Goal: Task Accomplishment & Management: Manage account settings

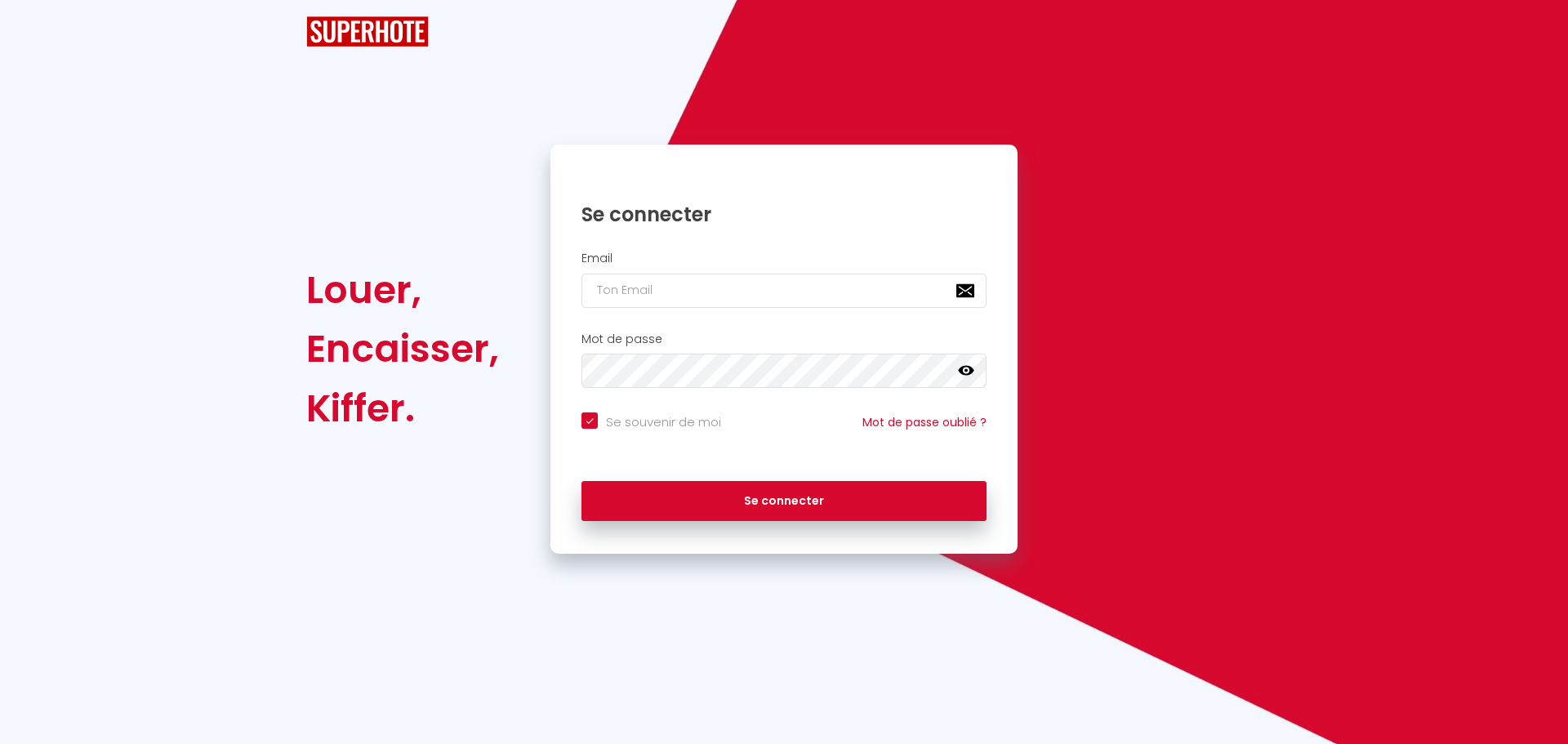
checkbox input "true"
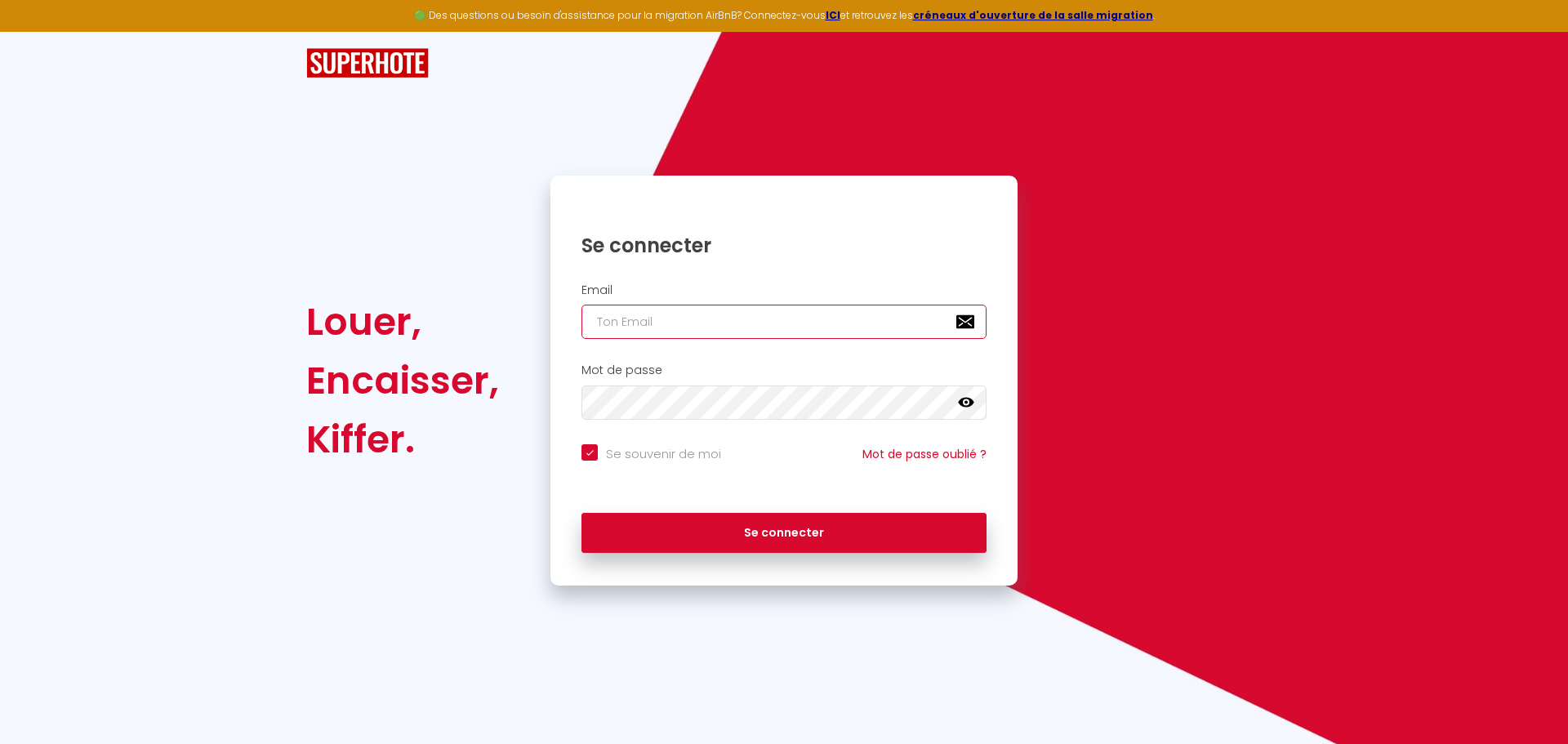
click at [701, 322] on input "email" at bounding box center [784, 321] width 406 height 34
type input "c"
checkbox input "true"
type input "co"
checkbox input "true"
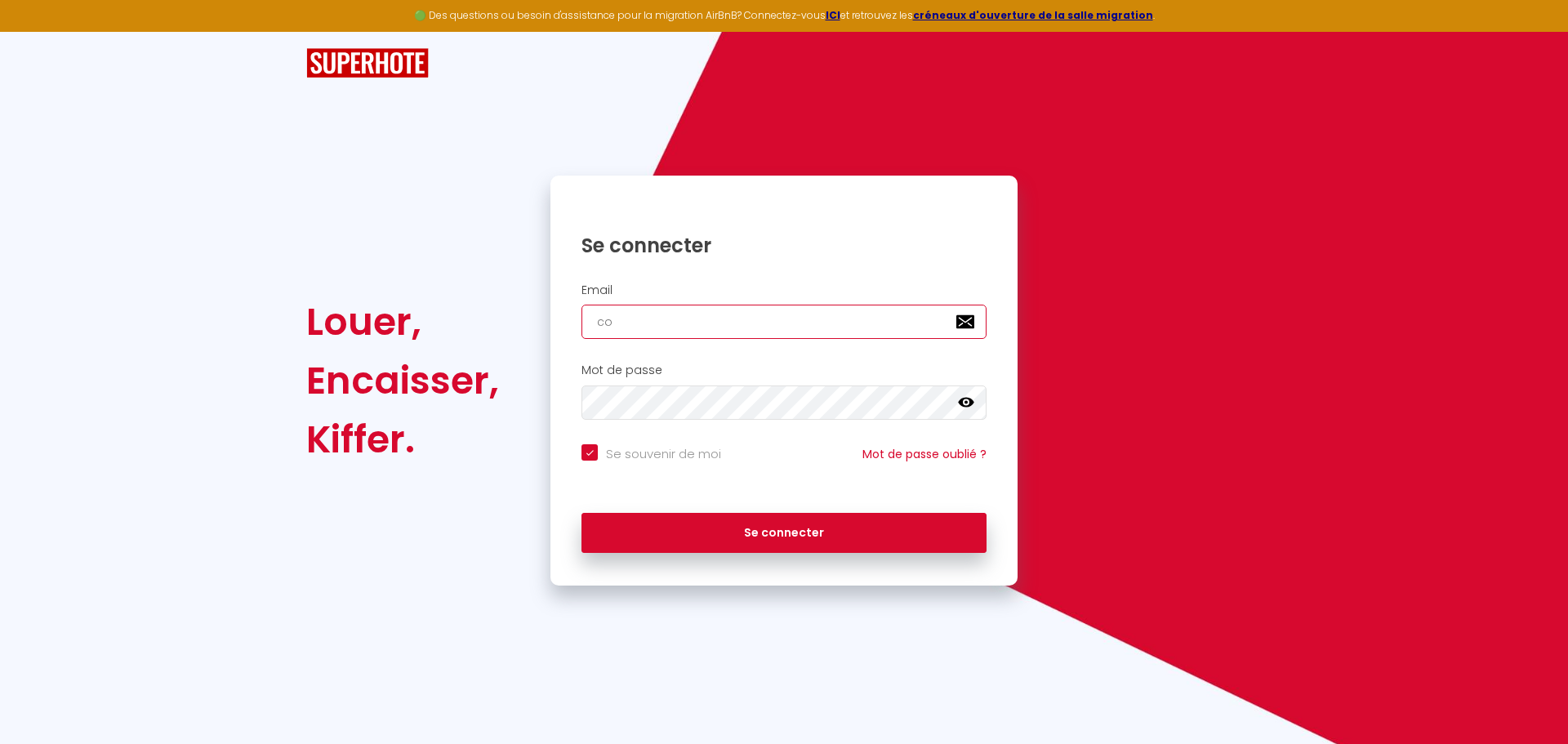
type input "com"
checkbox input "true"
type input "comm"
checkbox input "true"
type input "comme"
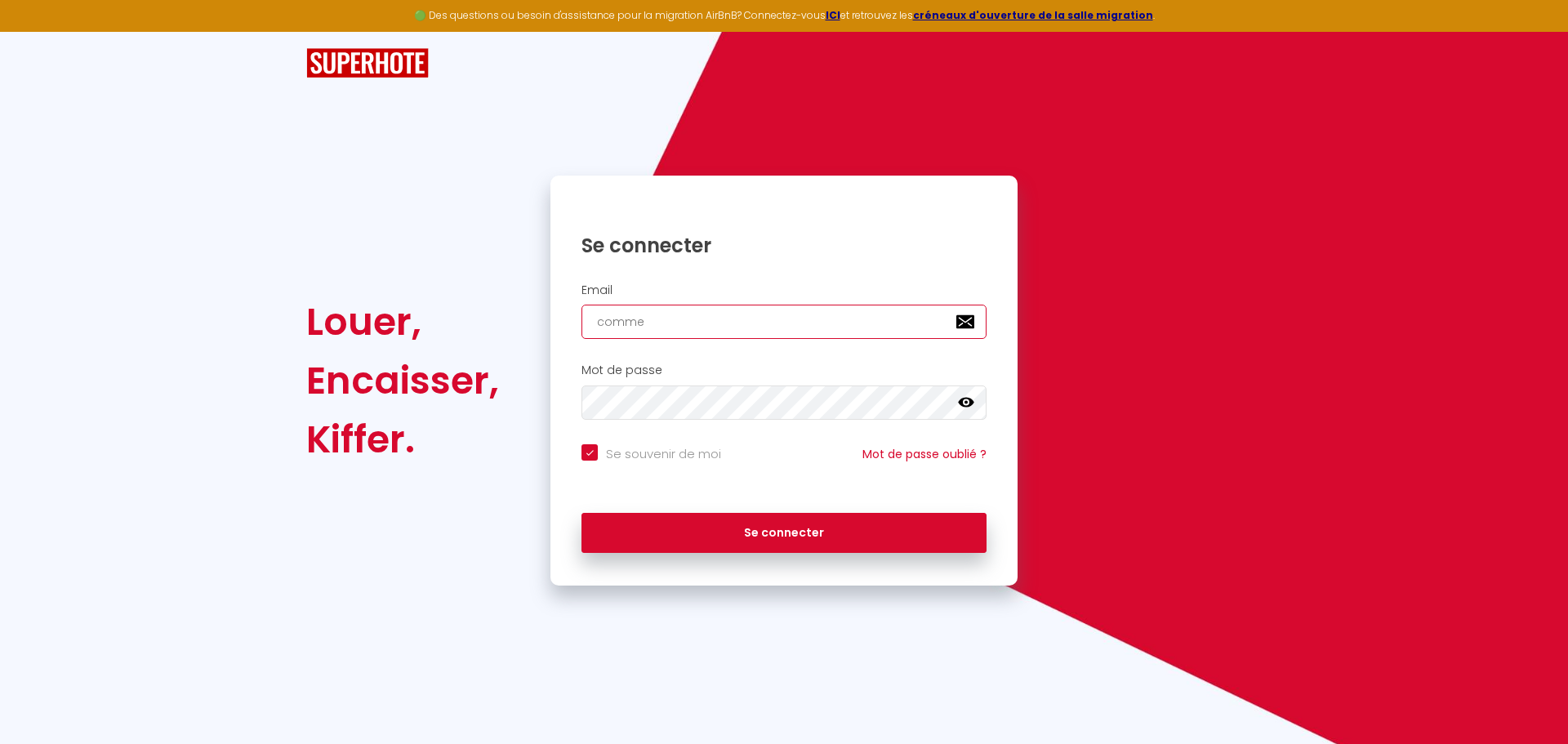
checkbox input "true"
type input "commer"
checkbox input "true"
type input "commerc"
checkbox input "true"
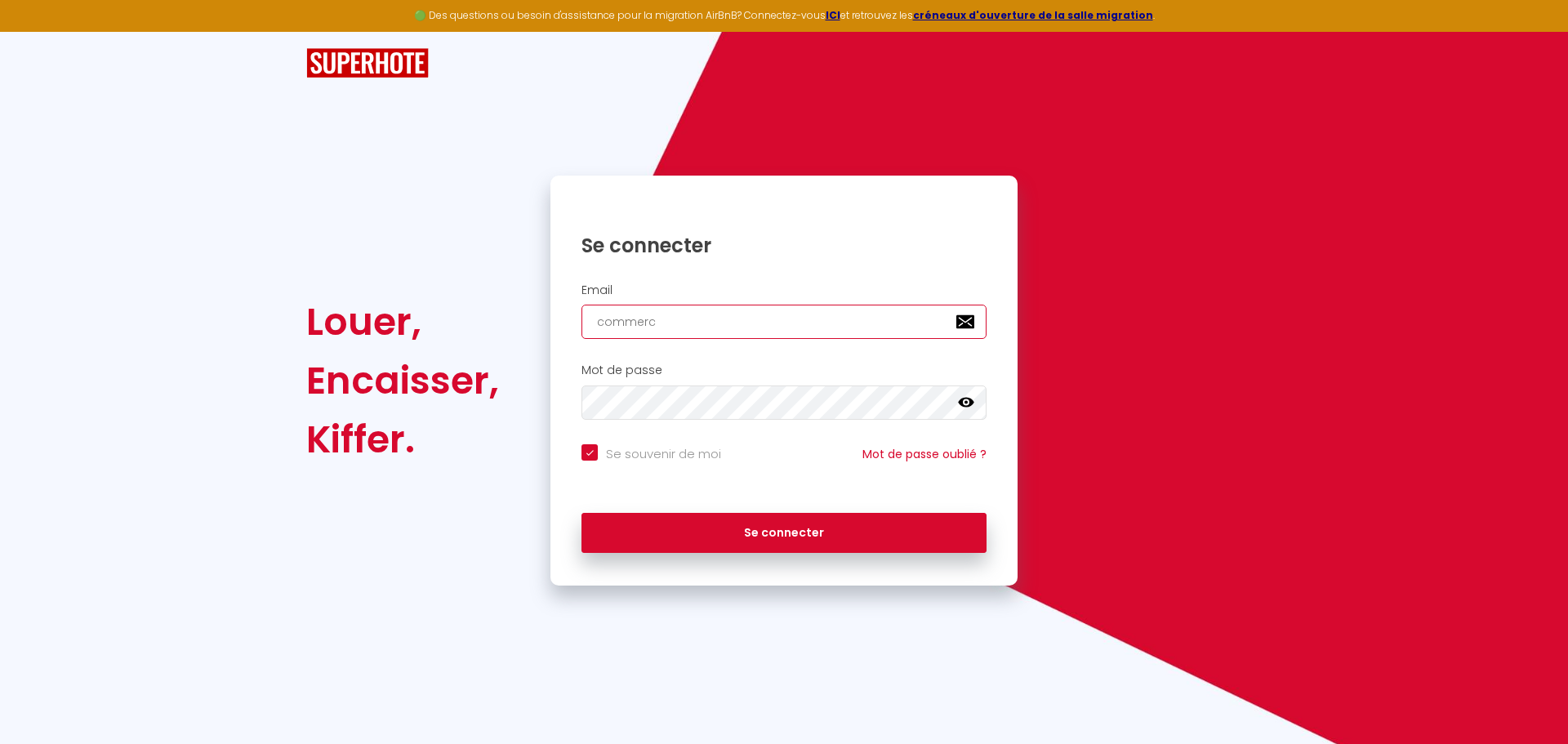
type input "commerci"
checkbox input "true"
type input "commercia"
checkbox input "true"
type input "commercial"
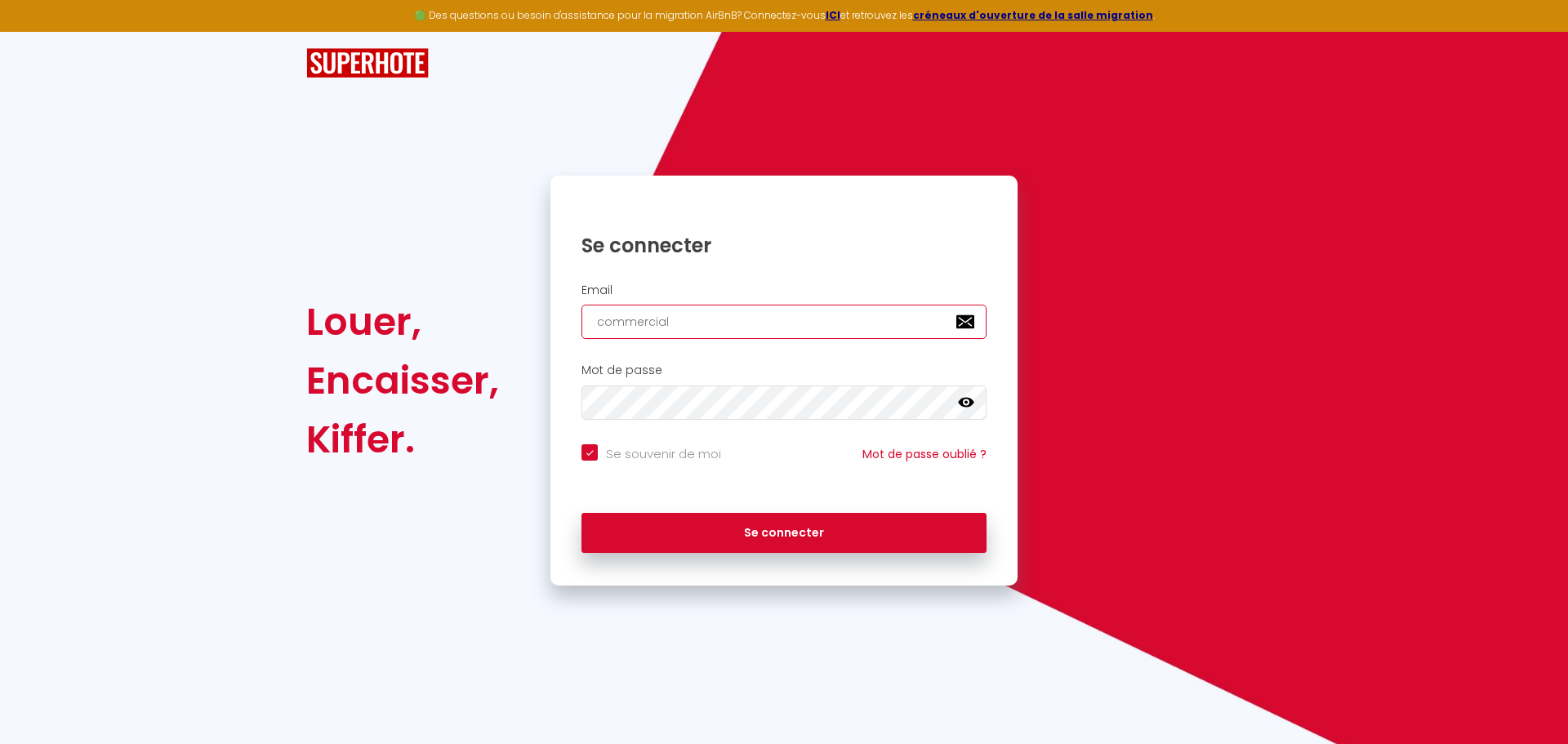
checkbox input "true"
type input "commercial@"
checkbox input "true"
type input "commercial@j"
checkbox input "true"
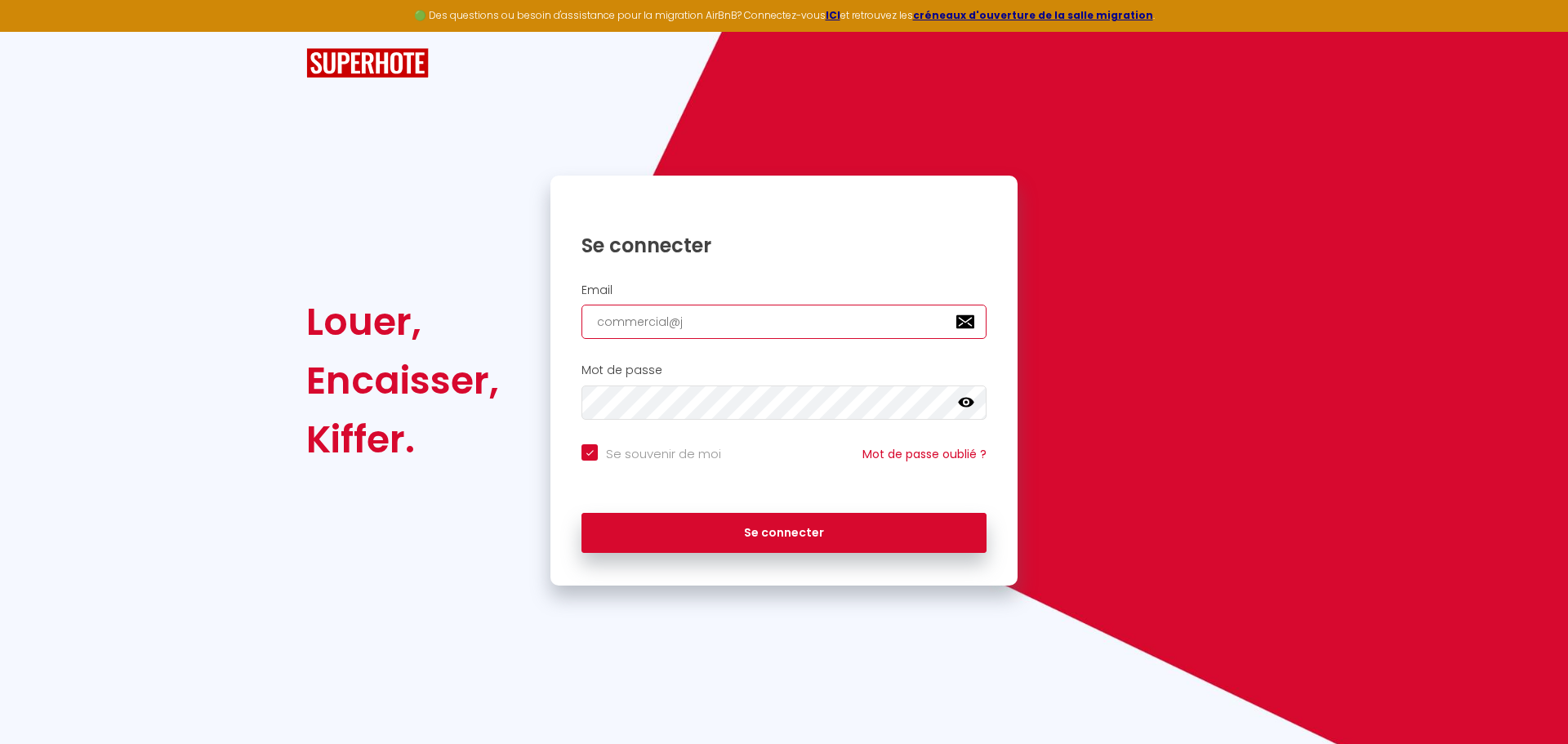
type input "commercial@jd"
checkbox input "true"
type input "commercial@jdm"
checkbox input "true"
type input "commercial@jdms"
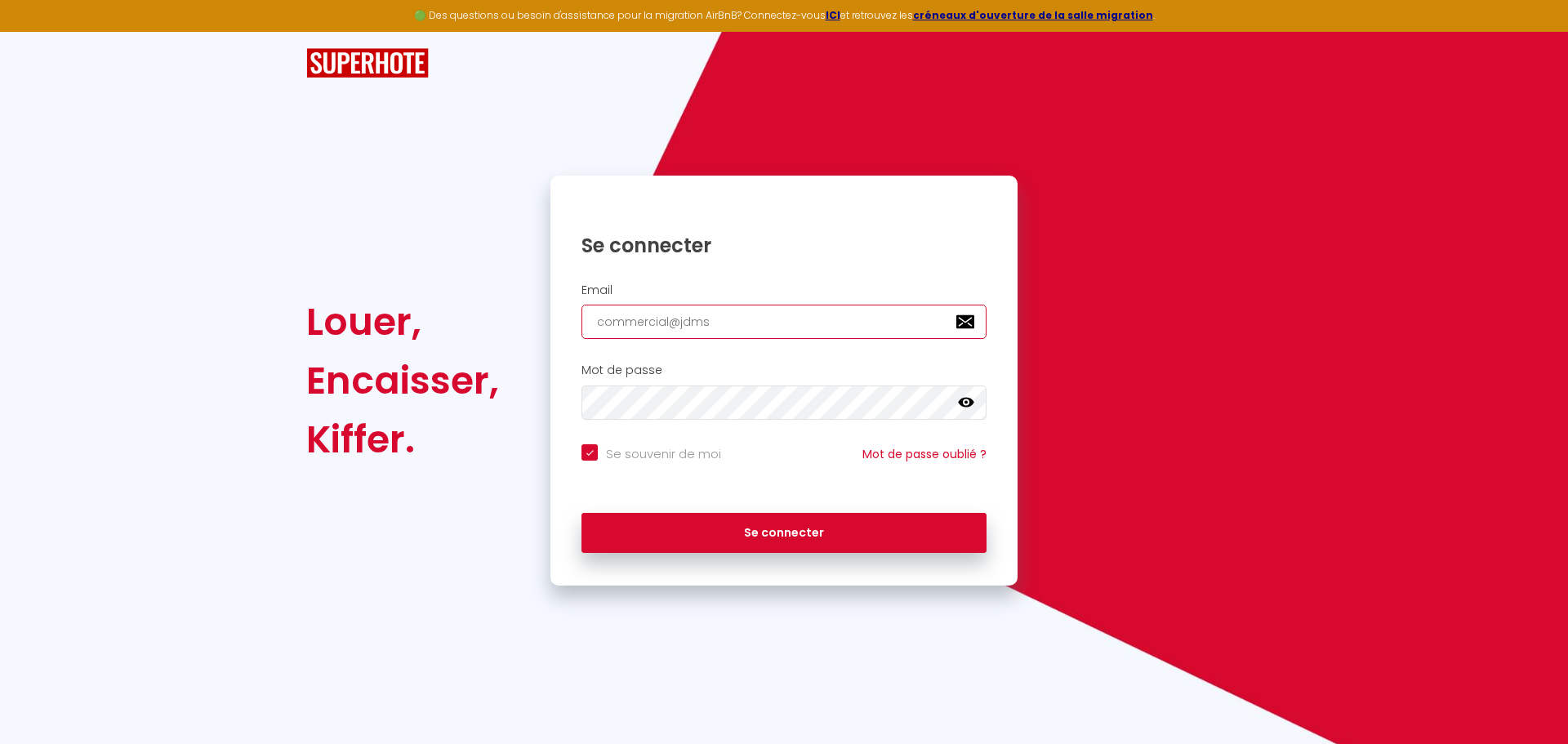
checkbox input "true"
type input "commercial@jdmse"
checkbox input "true"
type input "commercial@jdmser"
checkbox input "true"
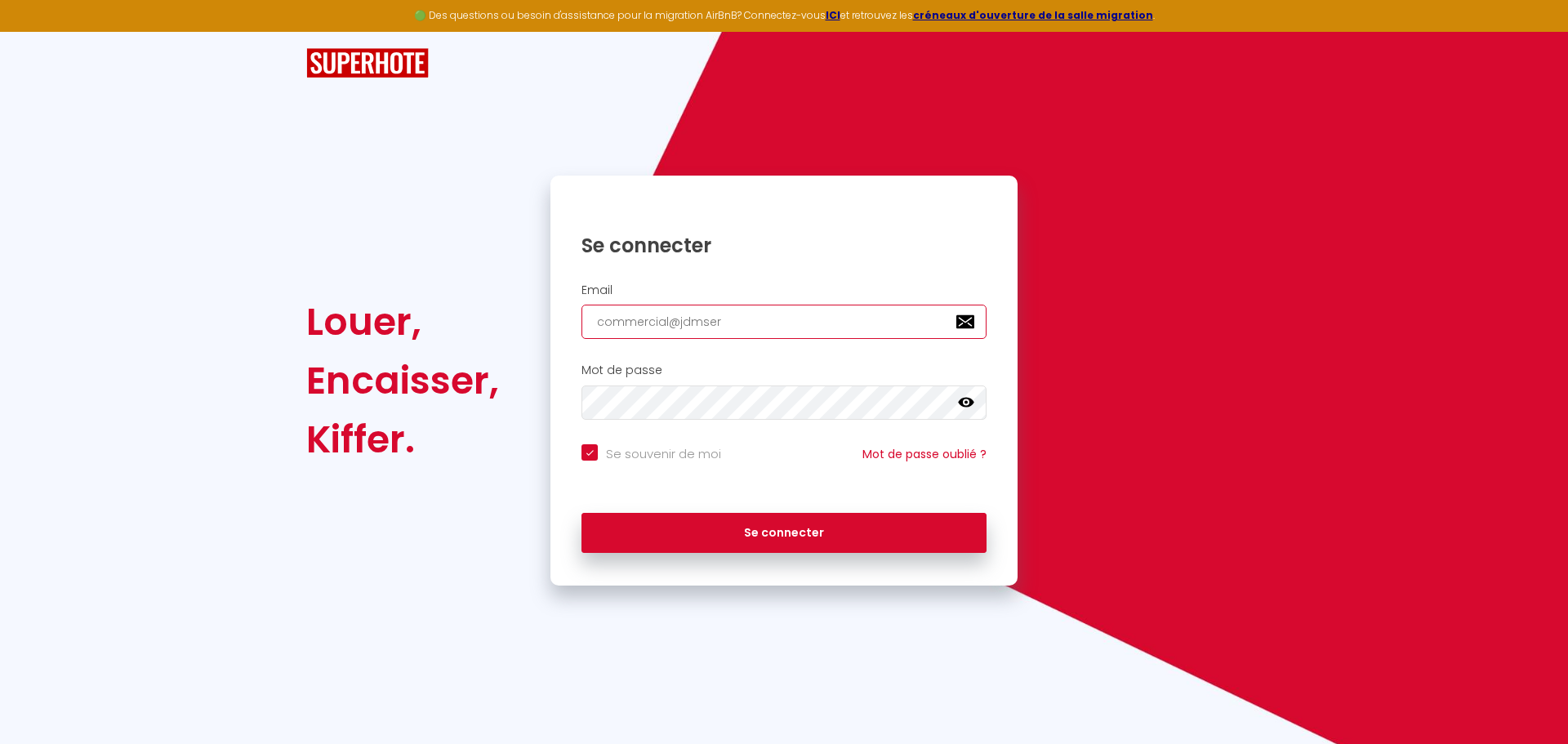
type input "commercial@jdmserv"
checkbox input "true"
type input "commercial@jdmservi"
checkbox input "true"
type input "commercial@jdmservic"
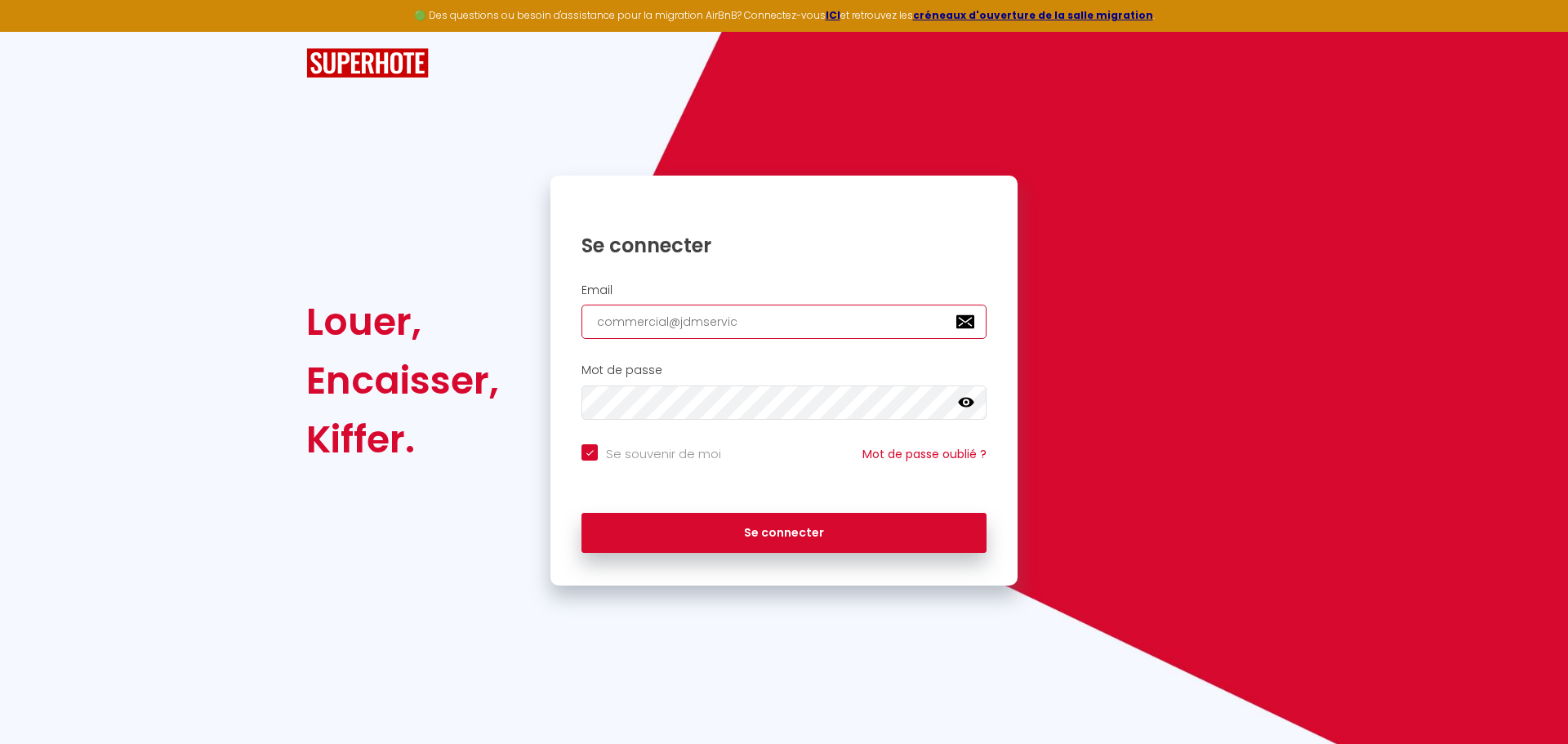
checkbox input "true"
type input "commercial@jdmservice"
checkbox input "true"
type input "commercial@jdmservices"
checkbox input "true"
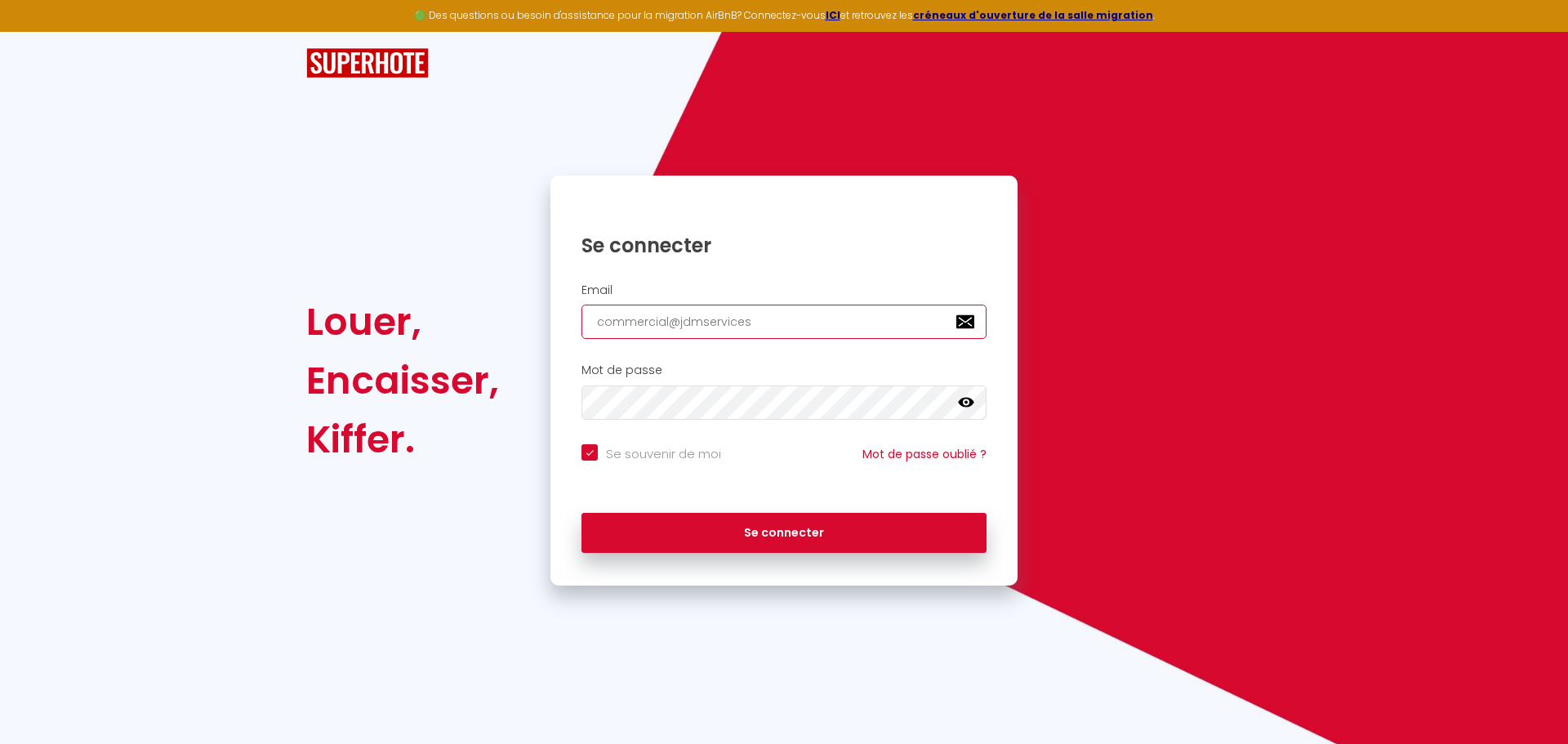
type input "commercial@jdmservices."
checkbox input "true"
type input "commercial@jdmservices.f"
checkbox input "true"
type input "[EMAIL_ADDRESS][DOMAIN_NAME]"
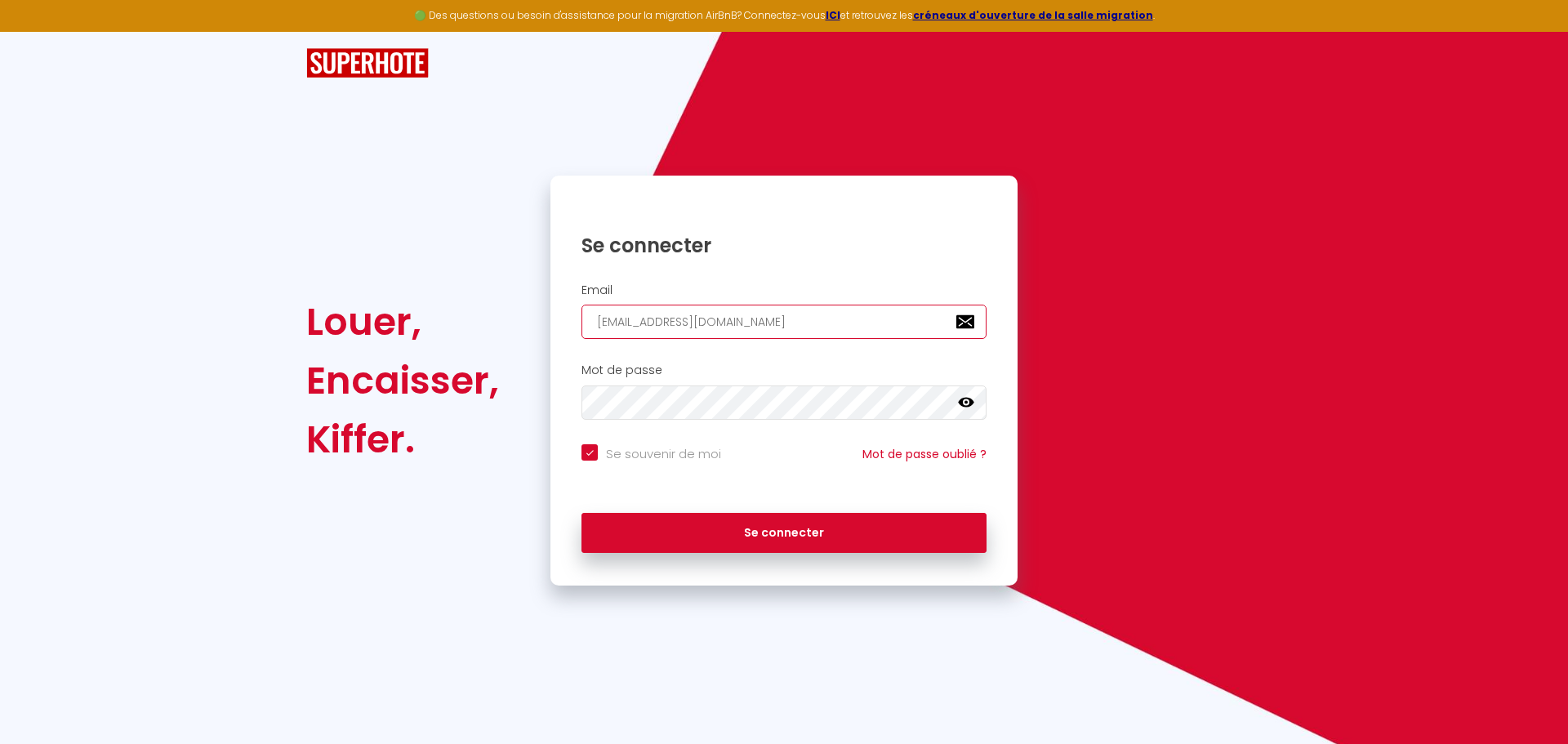
checkbox input "true"
type input "[EMAIL_ADDRESS][DOMAIN_NAME]"
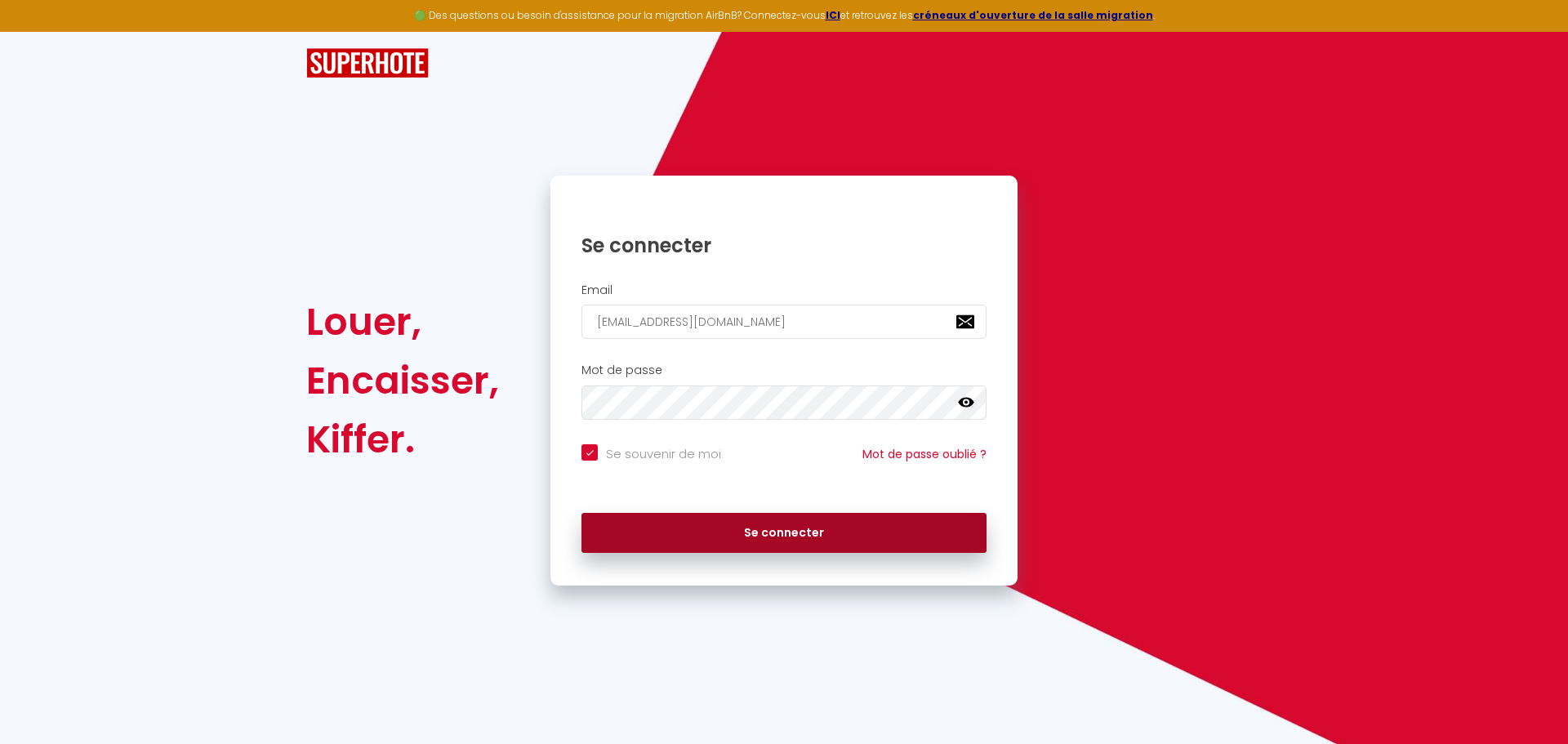
click at [803, 530] on button "Se connecter" at bounding box center [784, 533] width 406 height 40
checkbox input "true"
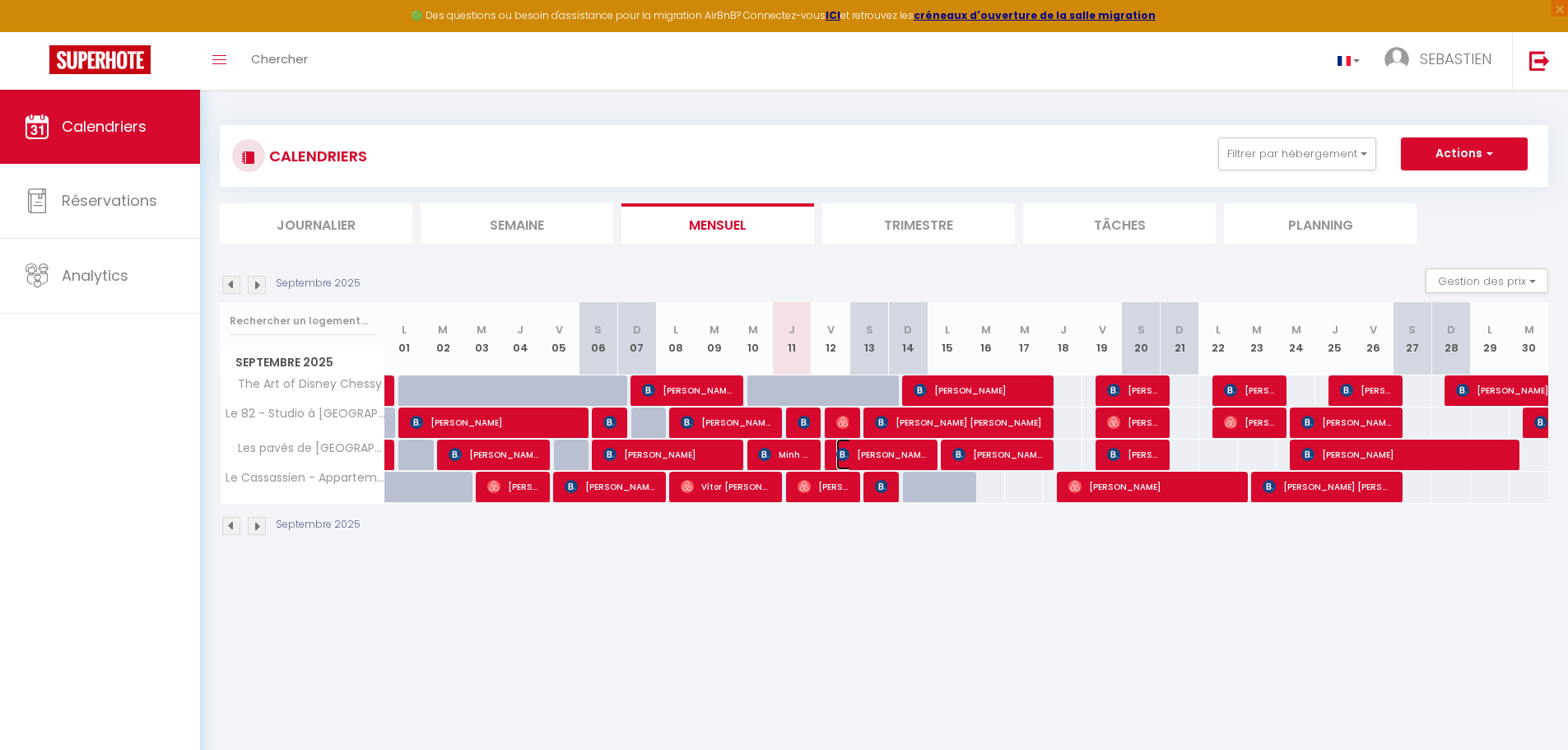
click at [905, 447] on span "[PERSON_NAME]" at bounding box center [881, 454] width 91 height 32
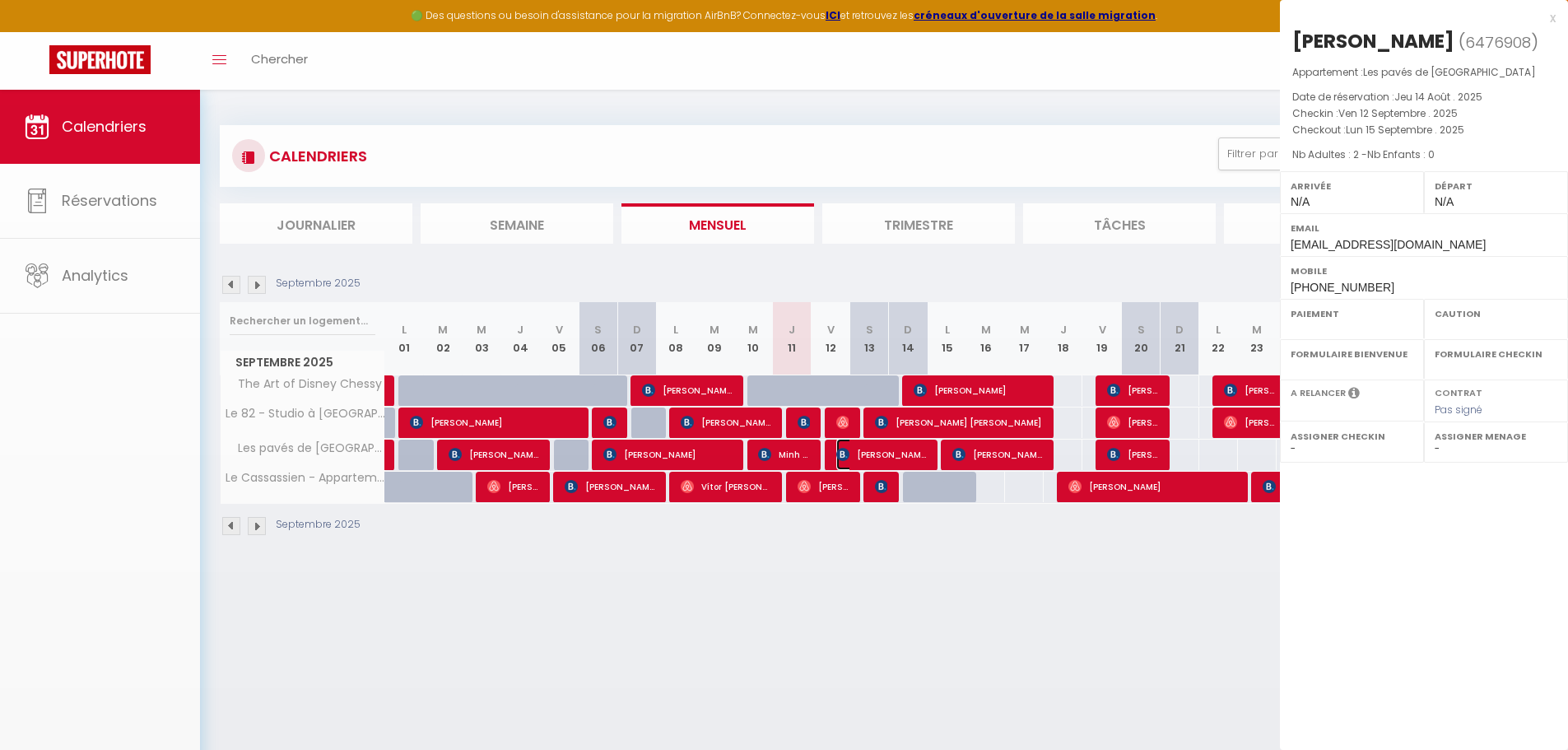
select select "OK"
select select "KO"
select select "0"
select select "1"
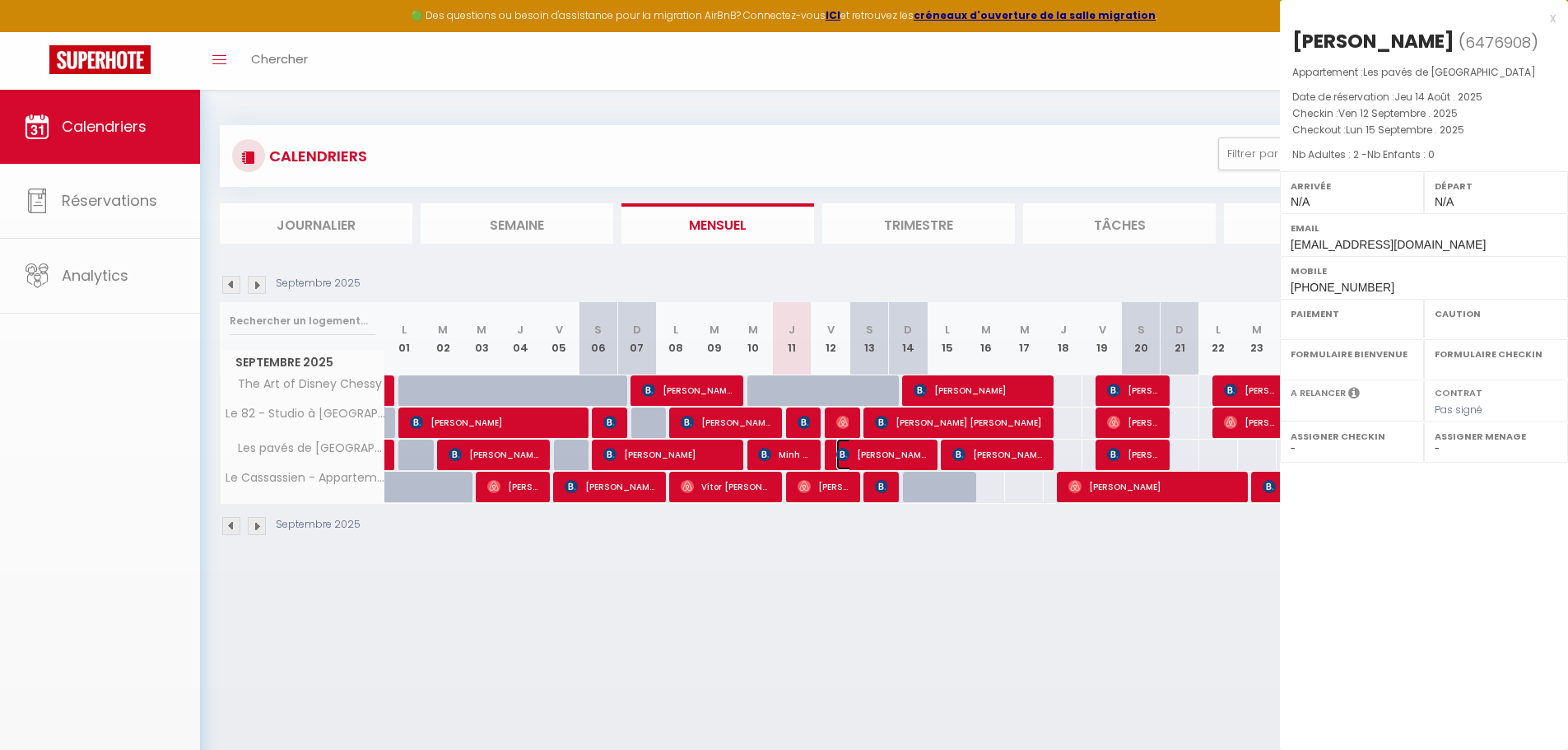
select select
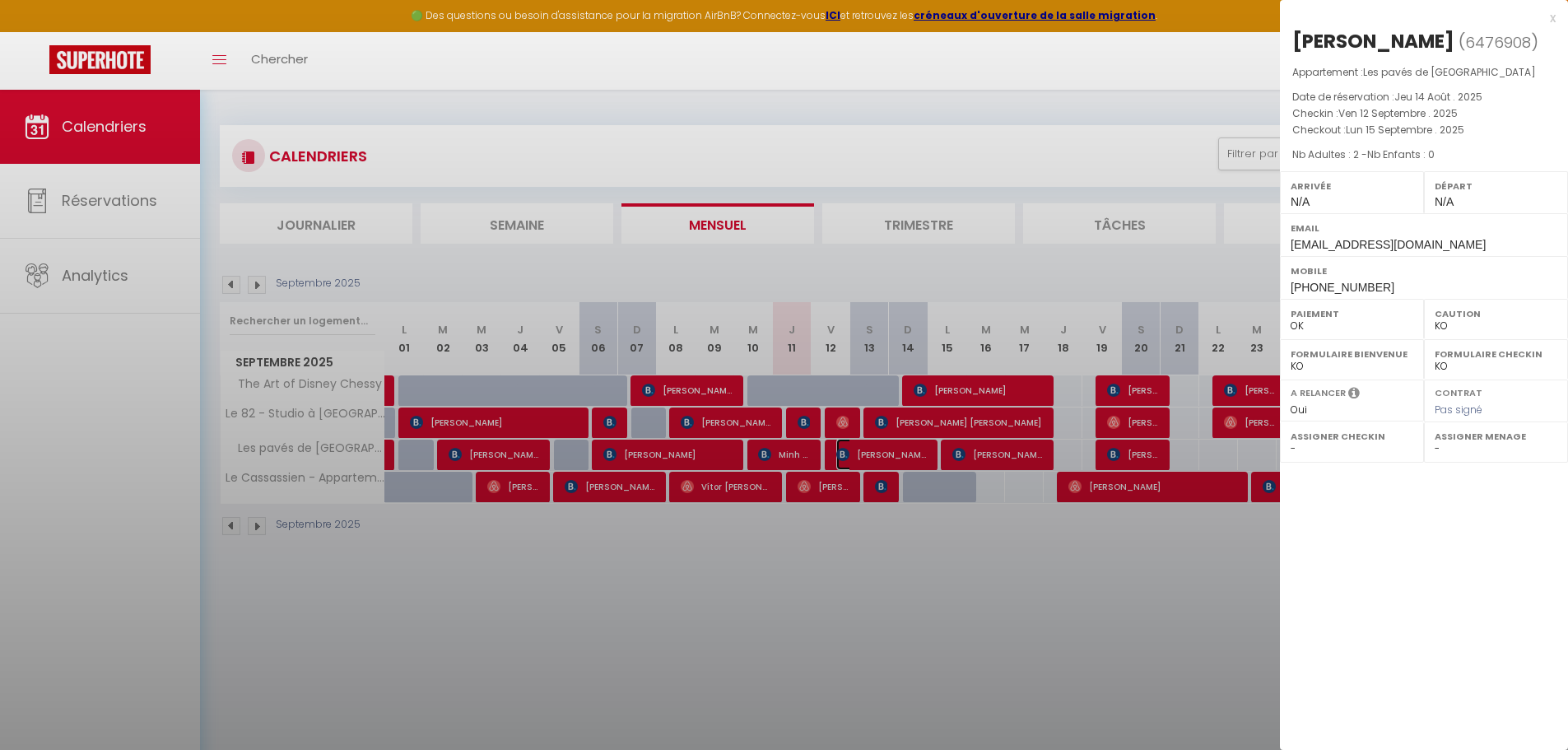
select select "42938"
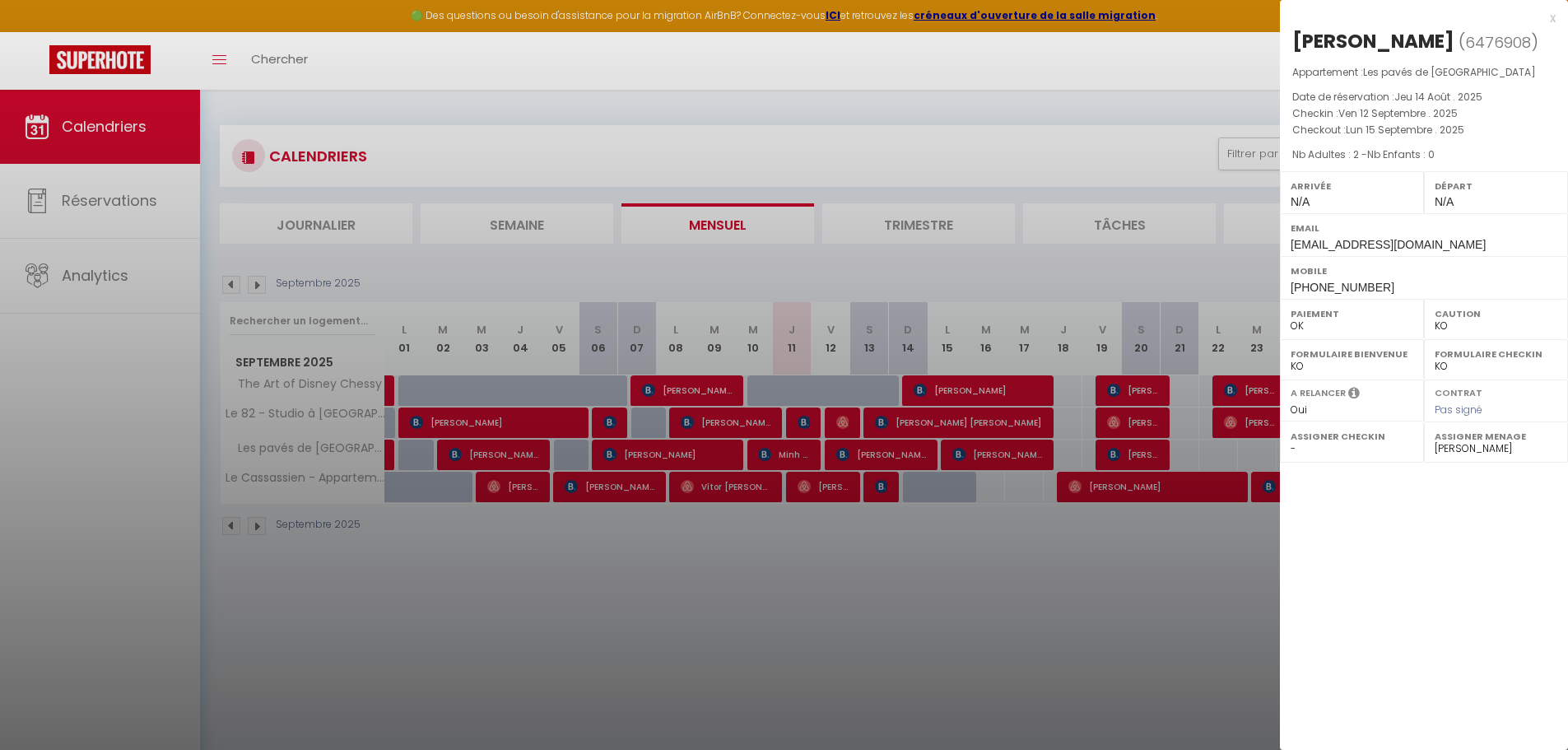
click at [1002, 457] on div at bounding box center [784, 375] width 1568 height 750
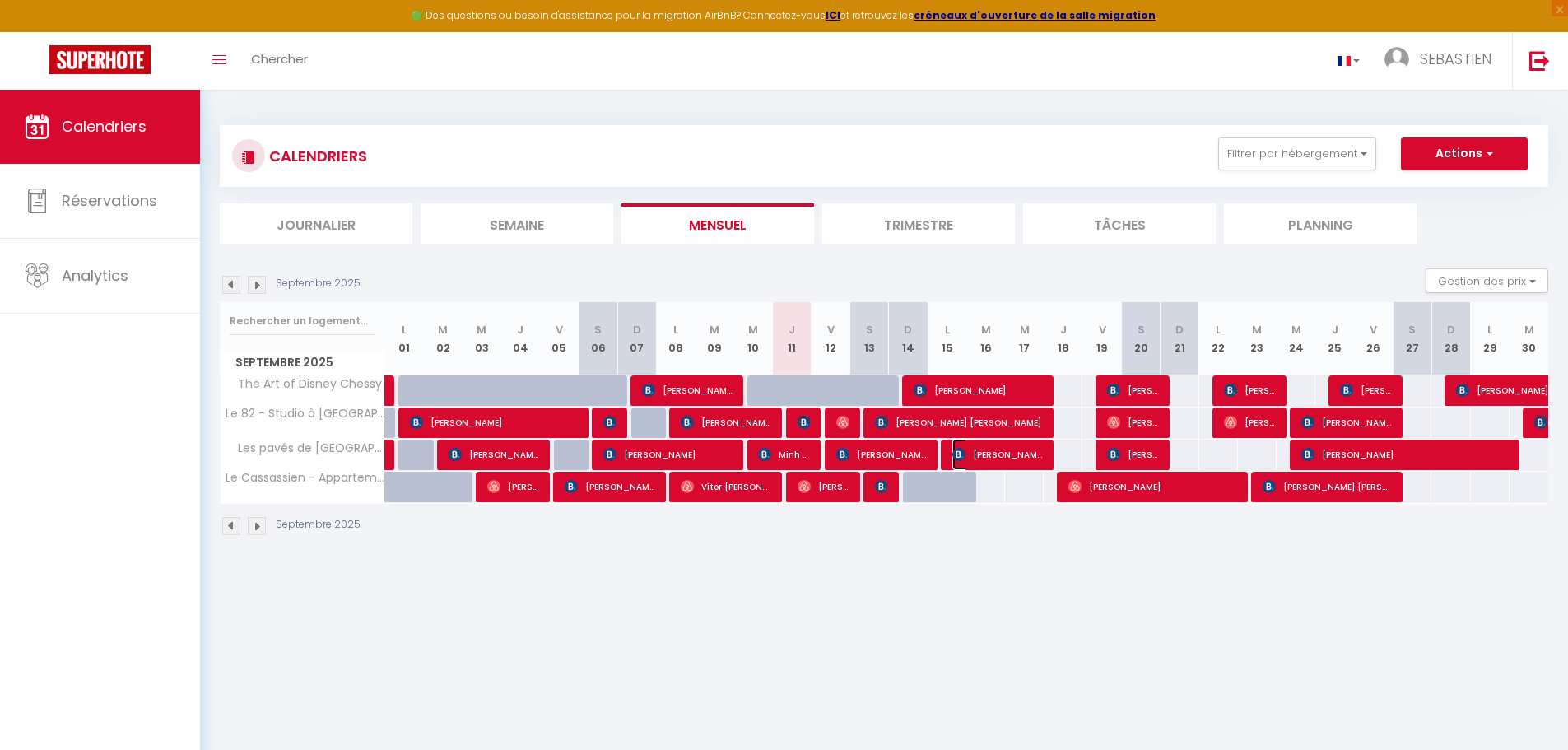
click at [1002, 457] on span "[PERSON_NAME]" at bounding box center [998, 454] width 91 height 32
